Goal: Transaction & Acquisition: Download file/media

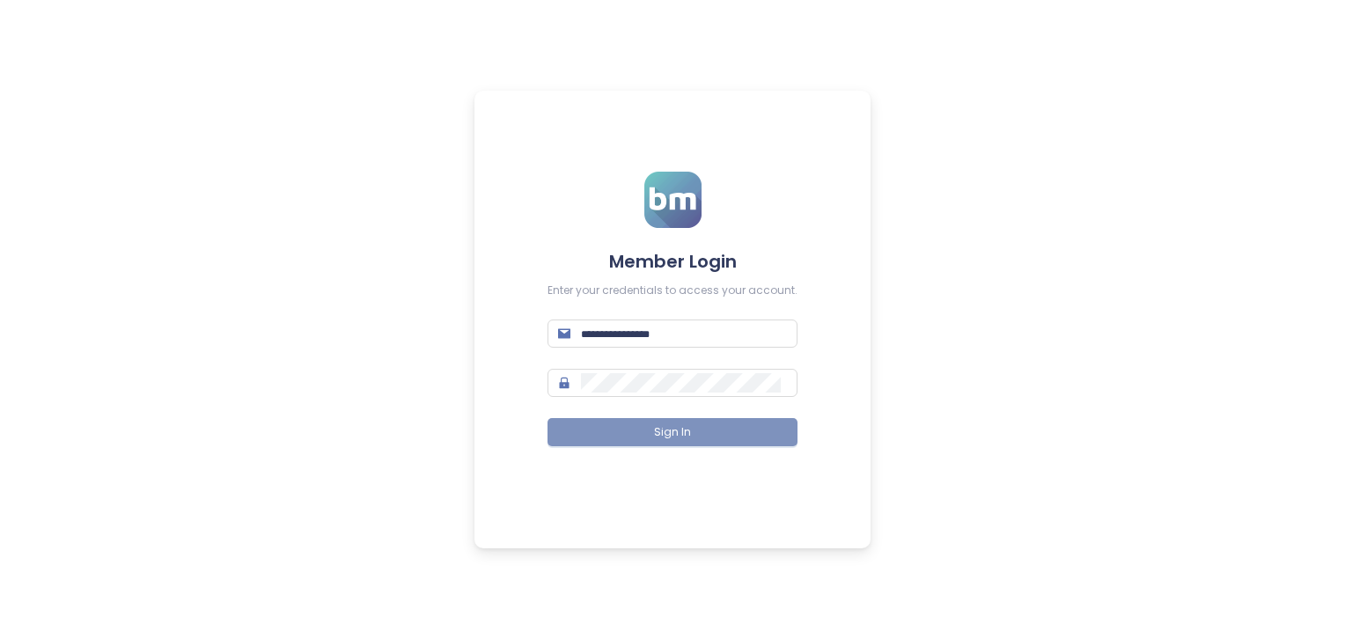
type input "**********"
click at [717, 440] on button "Sign In" at bounding box center [673, 432] width 250 height 28
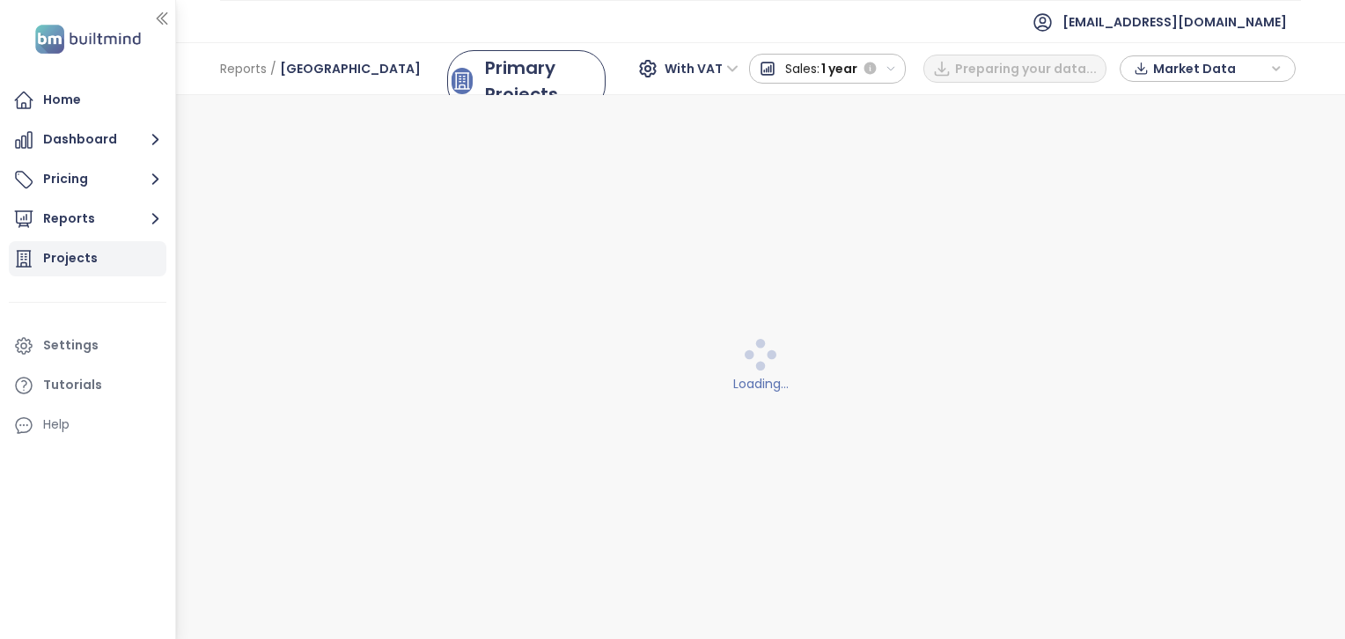
click at [99, 262] on div "Projects" at bounding box center [88, 258] width 158 height 35
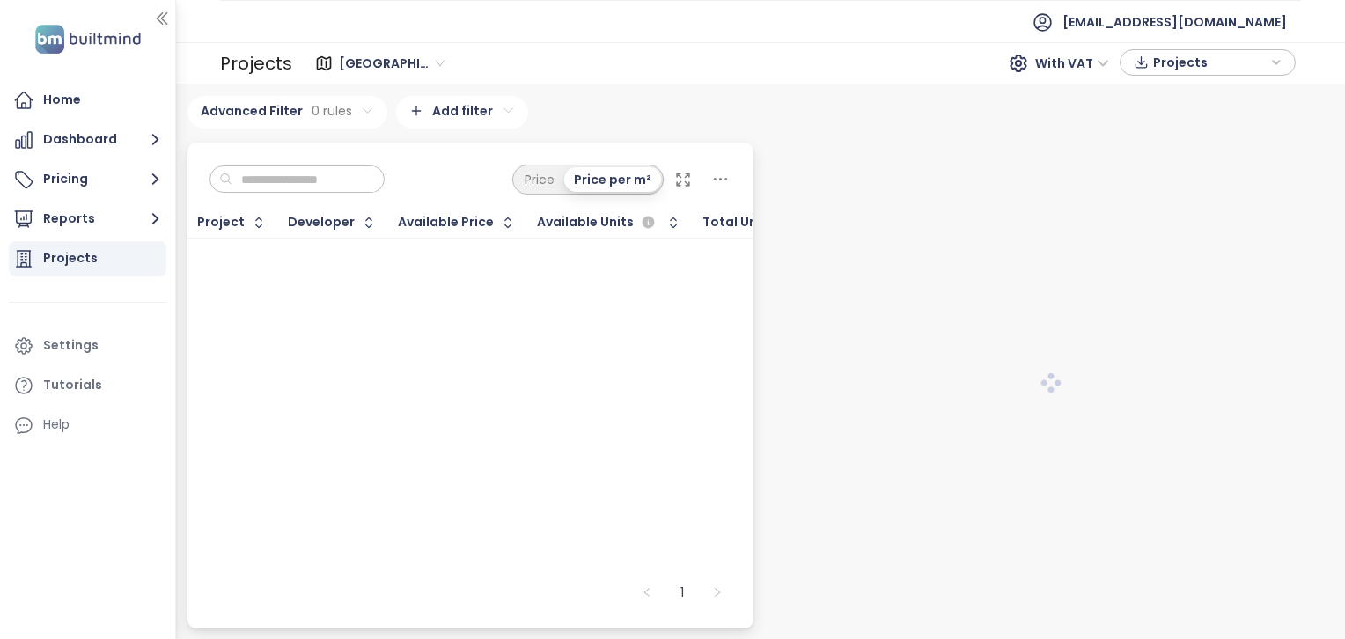
click at [296, 181] on input "text" at bounding box center [303, 179] width 143 height 26
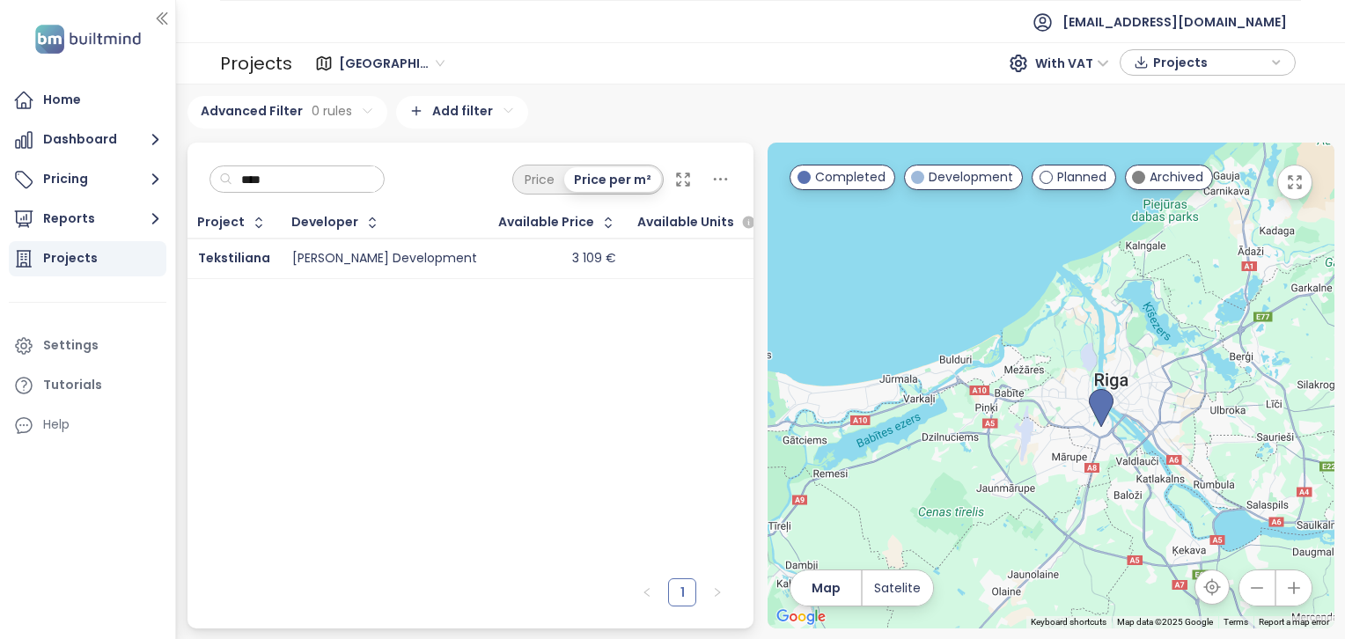
type input "****"
click at [321, 259] on div "Estera Development" at bounding box center [384, 259] width 185 height 16
click at [216, 257] on span "Tekstiliana" at bounding box center [234, 258] width 72 height 18
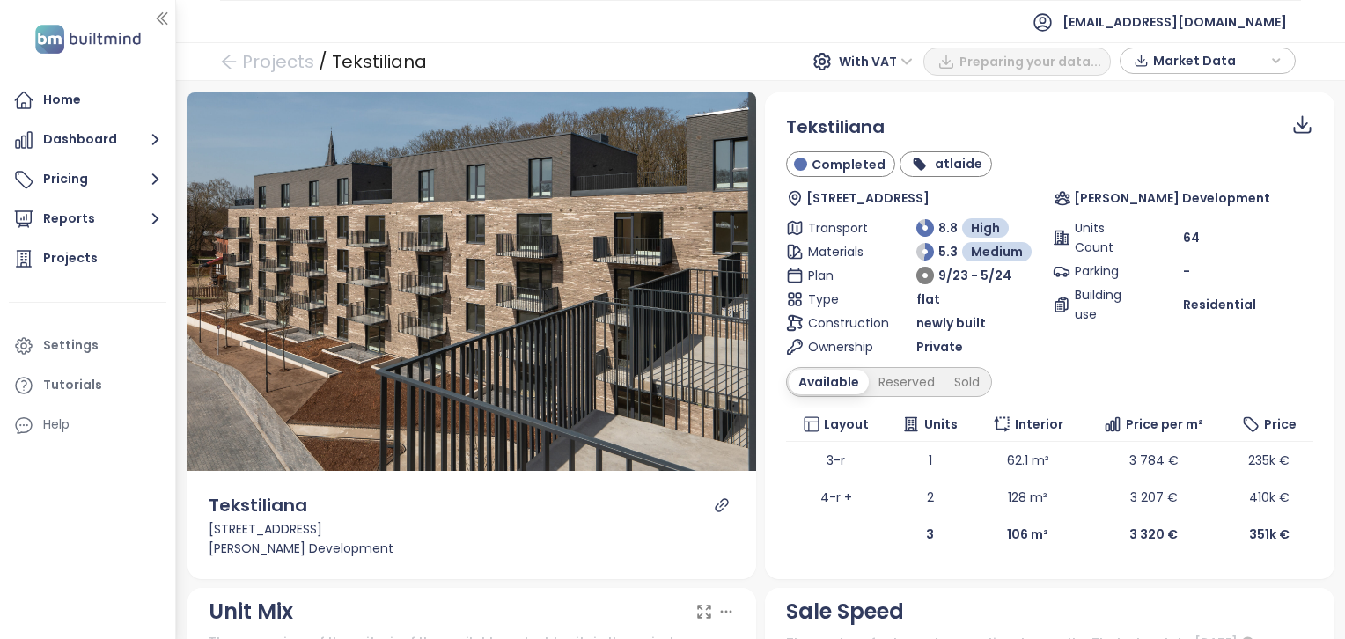
click at [1281, 62] on icon "button" at bounding box center [1276, 61] width 11 height 26
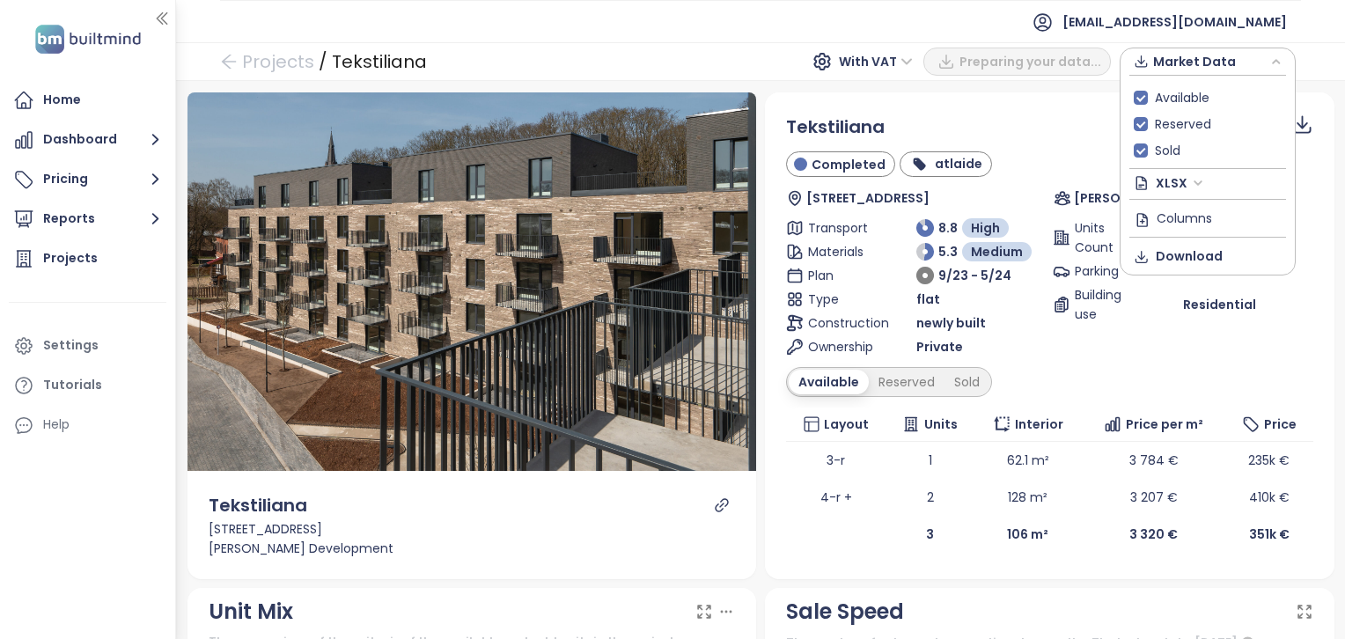
click at [1189, 183] on span "XLSX" at bounding box center [1180, 183] width 48 height 26
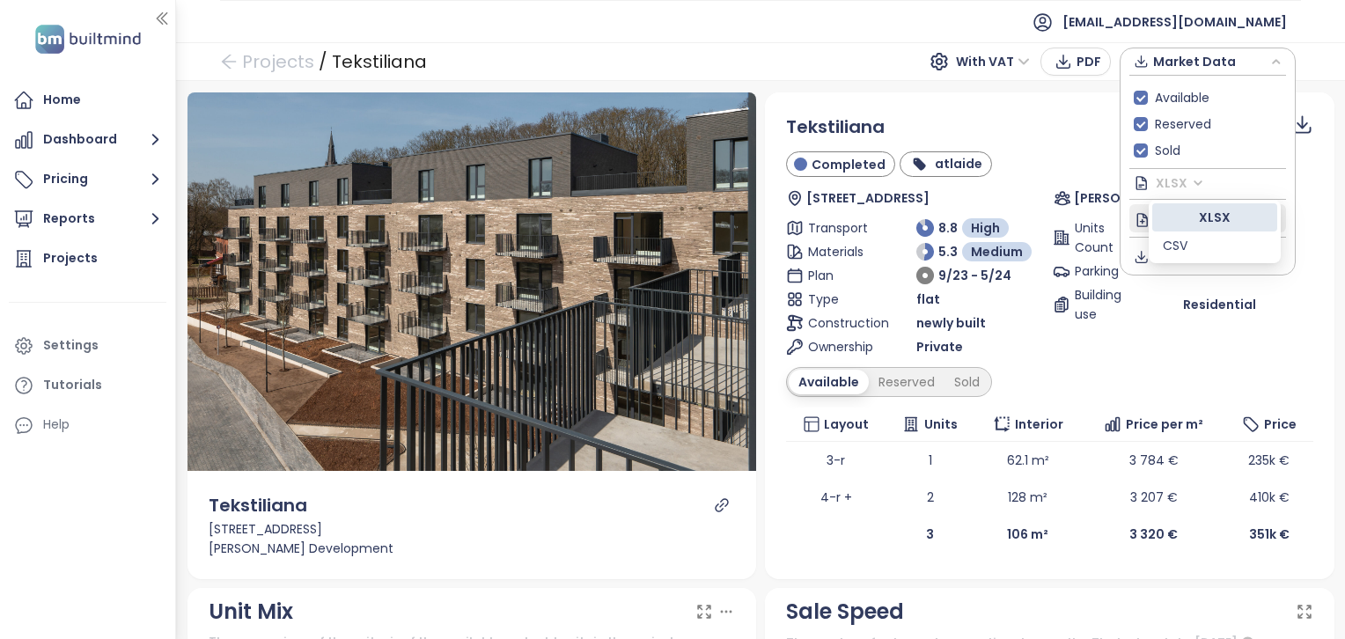
click at [1197, 218] on div "XLSX" at bounding box center [1215, 217] width 104 height 19
click at [1201, 254] on span "Download" at bounding box center [1189, 255] width 67 height 19
